Goal: Find specific page/section: Find specific page/section

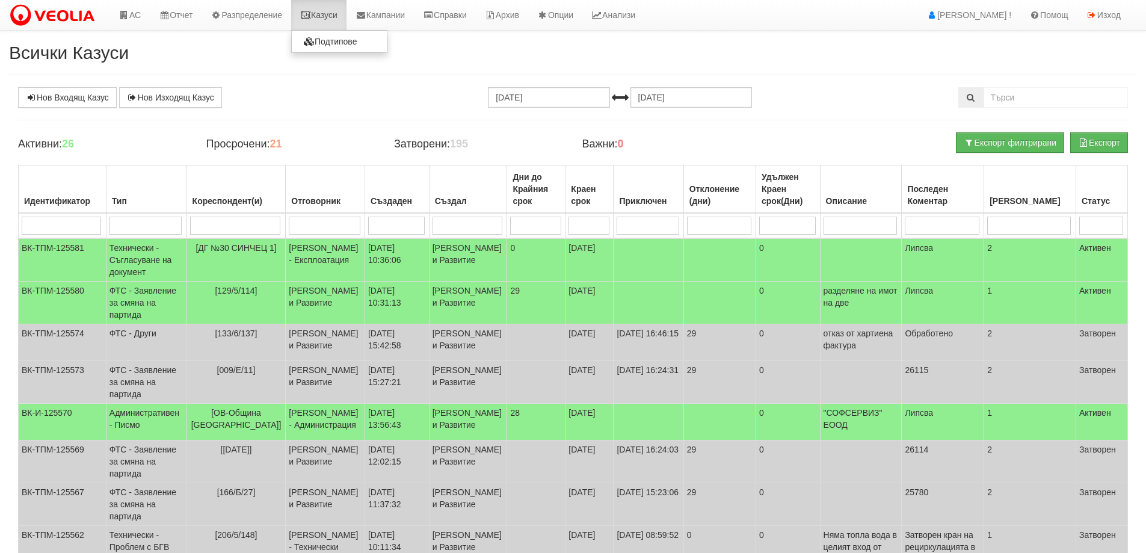
click at [328, 14] on link "Казуси" at bounding box center [318, 15] width 55 height 30
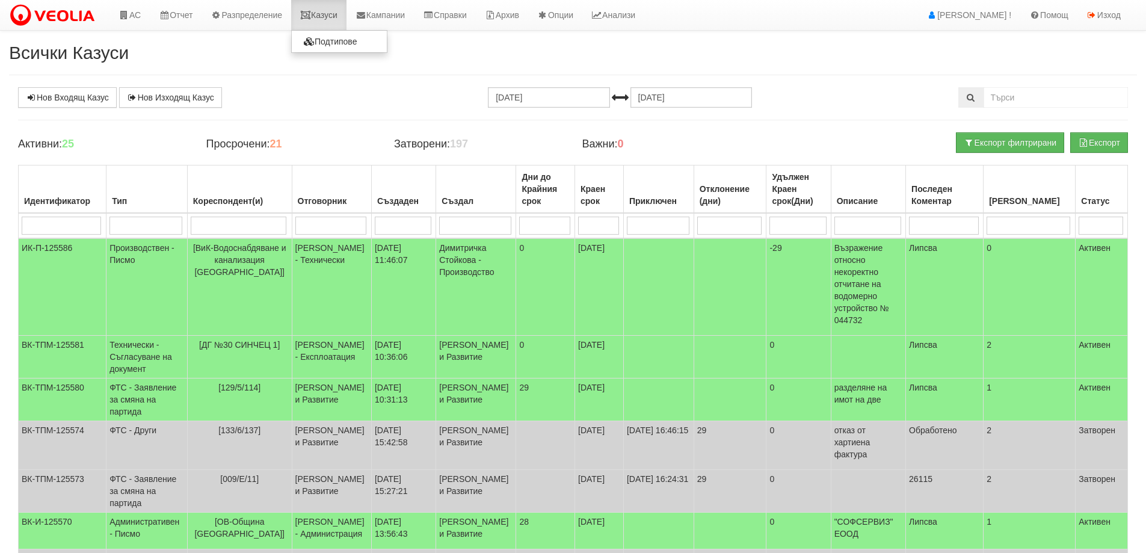
click at [321, 15] on link "Казуси" at bounding box center [318, 15] width 55 height 30
click at [319, 19] on link "Казуси" at bounding box center [318, 15] width 55 height 30
